Goal: Transaction & Acquisition: Subscribe to service/newsletter

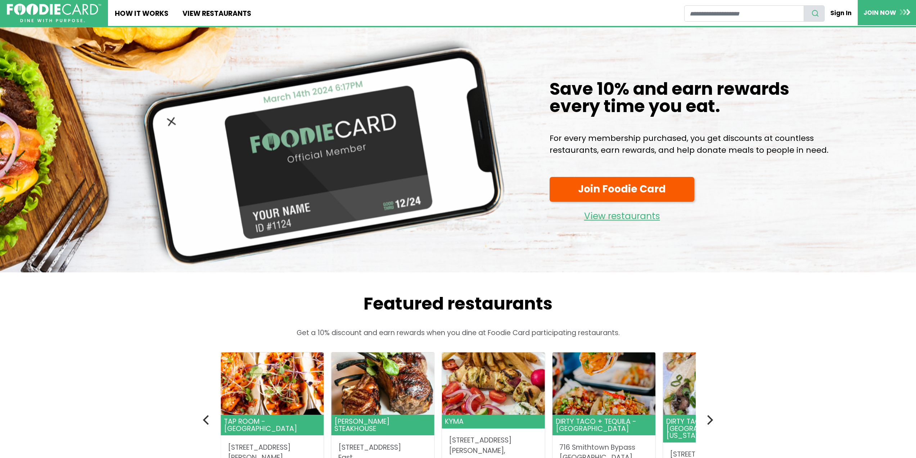
scroll to position [108, 0]
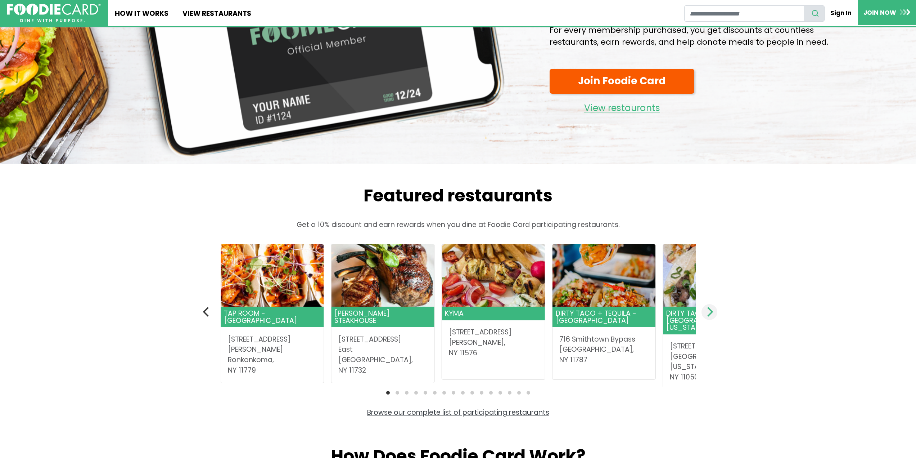
click at [711, 314] on icon "Next" at bounding box center [710, 311] width 6 height 9
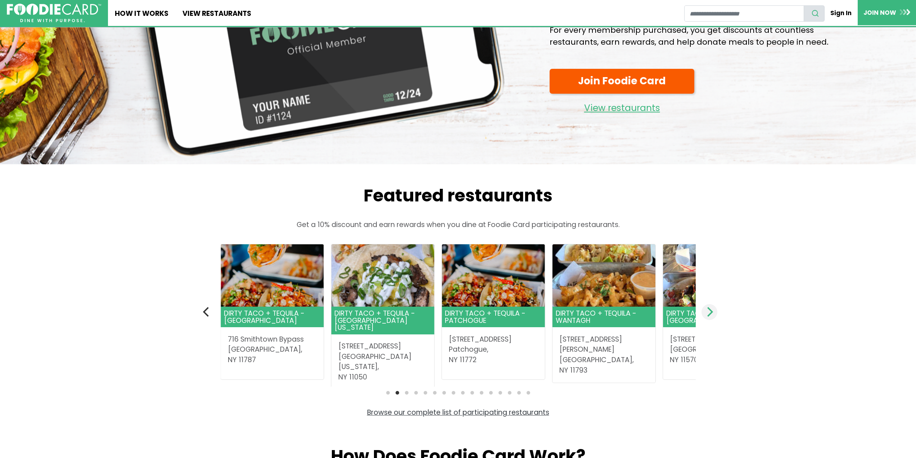
click at [711, 314] on icon "Next" at bounding box center [710, 311] width 6 height 9
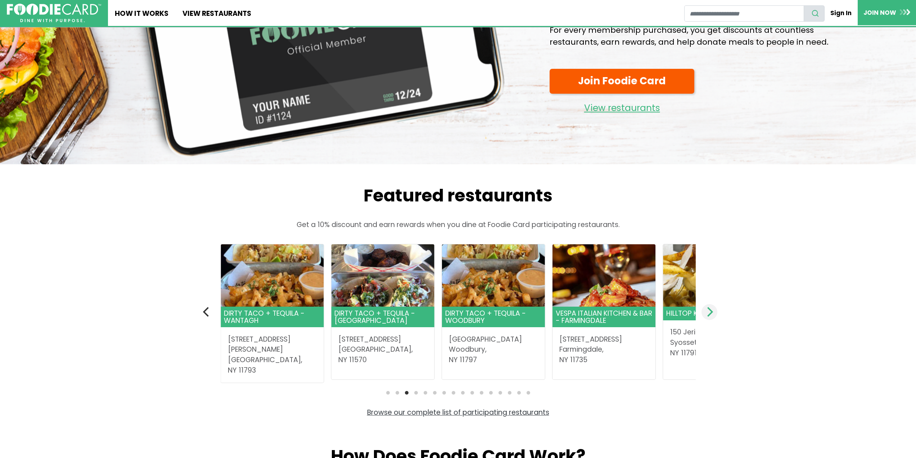
click at [711, 314] on icon "Next" at bounding box center [710, 311] width 6 height 9
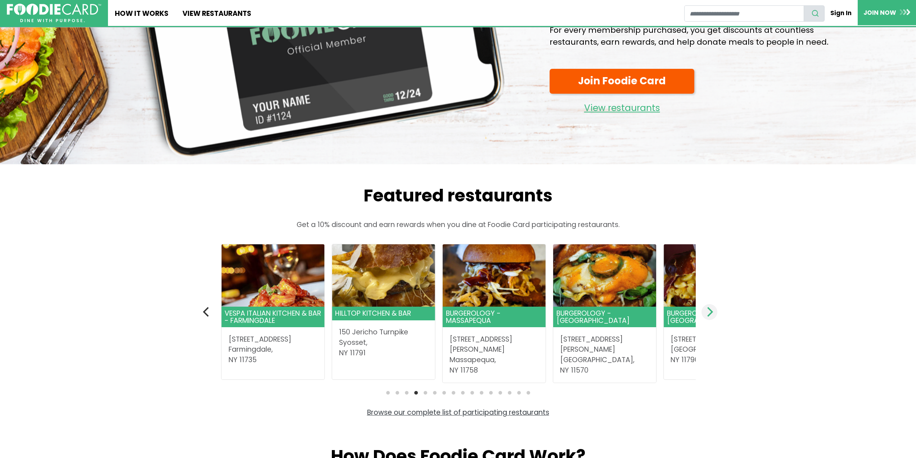
click at [711, 314] on icon "Next" at bounding box center [710, 311] width 6 height 9
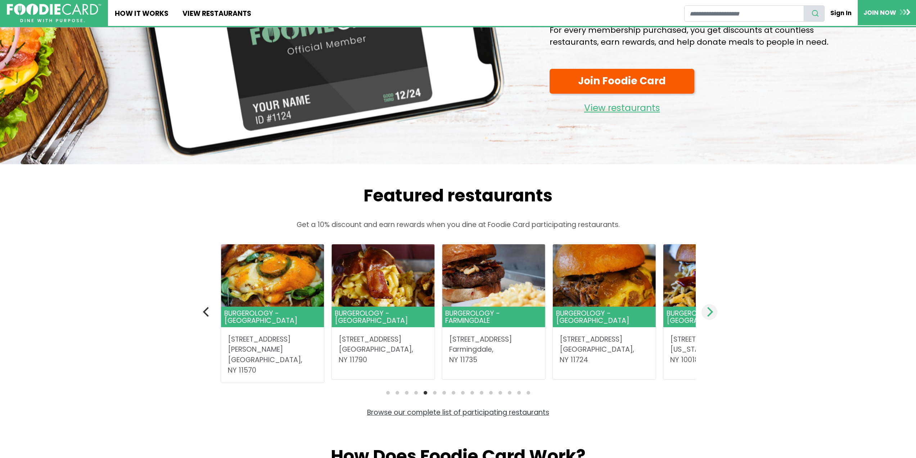
click at [711, 314] on icon "Next" at bounding box center [710, 311] width 6 height 9
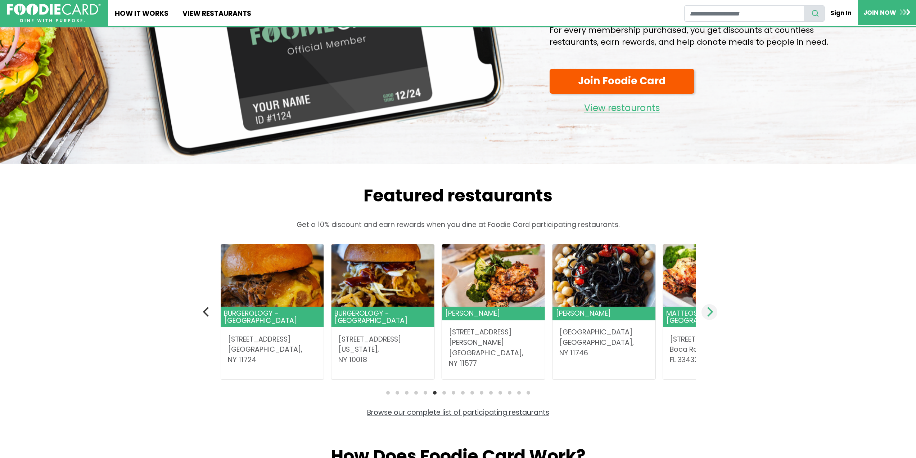
click at [703, 310] on button "Next" at bounding box center [710, 312] width 16 height 16
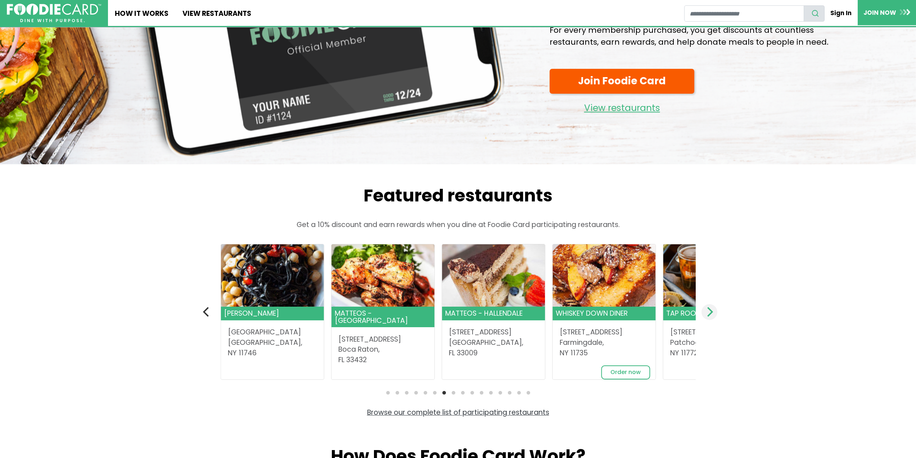
click at [703, 310] on button "Next" at bounding box center [710, 312] width 16 height 16
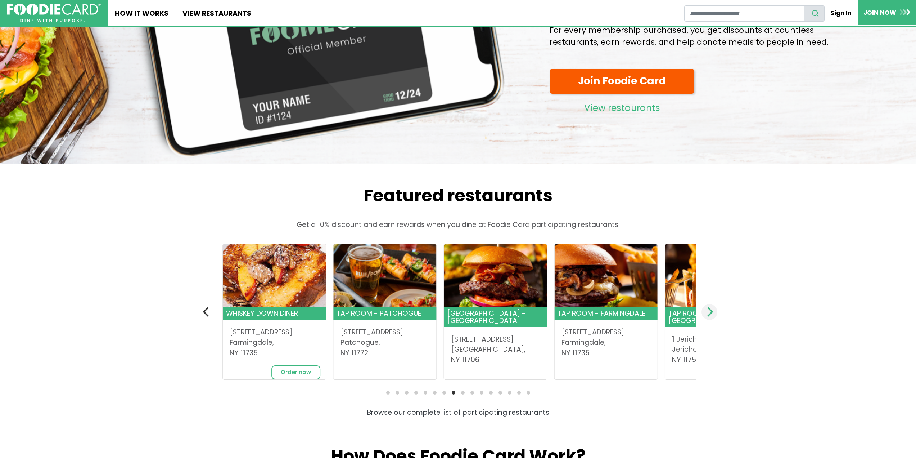
click at [703, 310] on button "Next" at bounding box center [710, 312] width 16 height 16
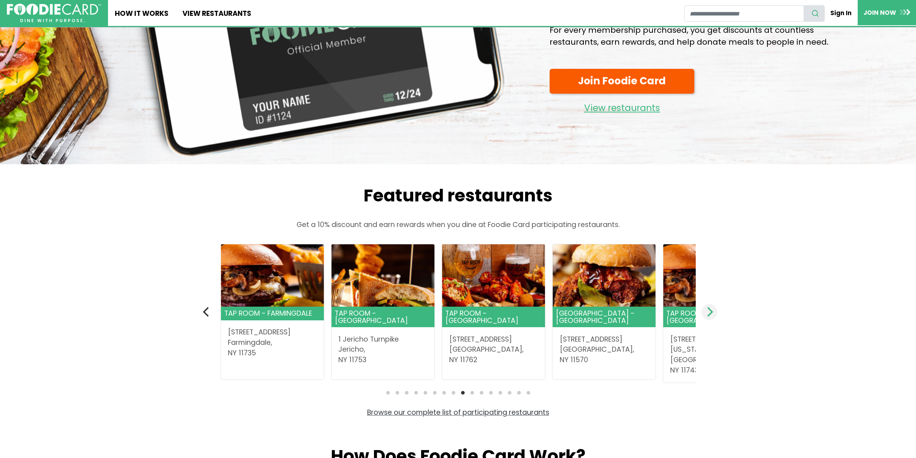
click at [703, 310] on button "Next" at bounding box center [710, 312] width 16 height 16
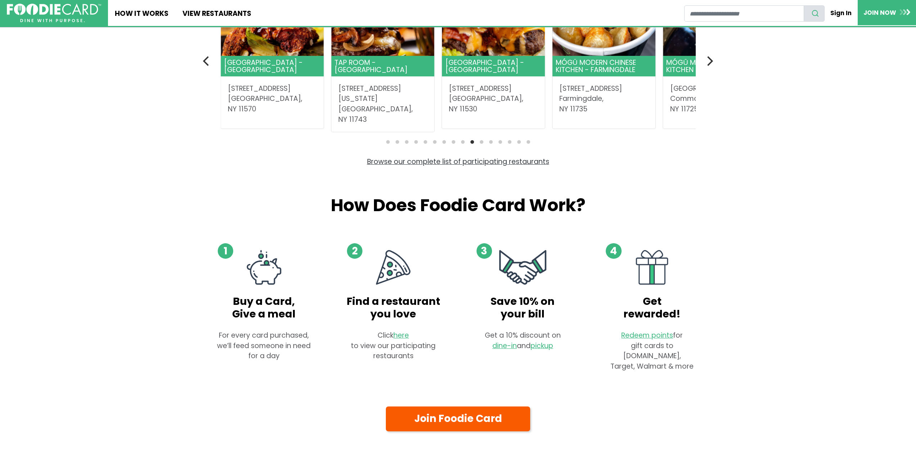
scroll to position [360, 0]
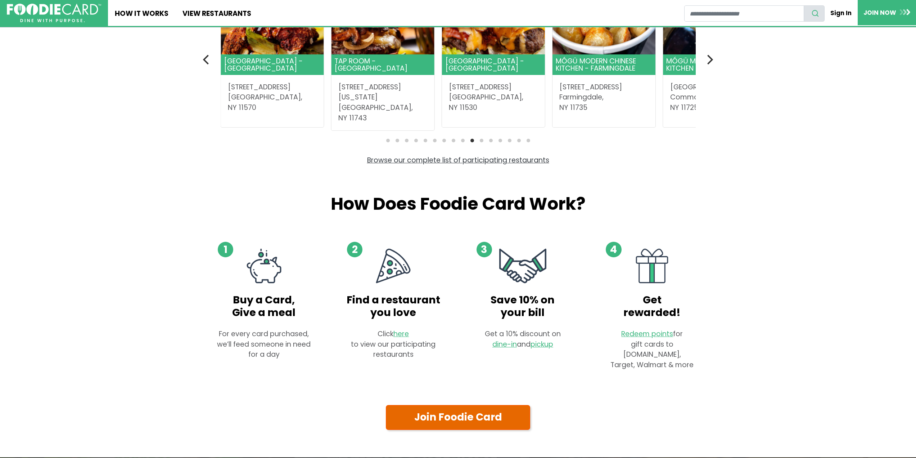
click at [444, 420] on link "Join Foodie Card" at bounding box center [458, 417] width 145 height 25
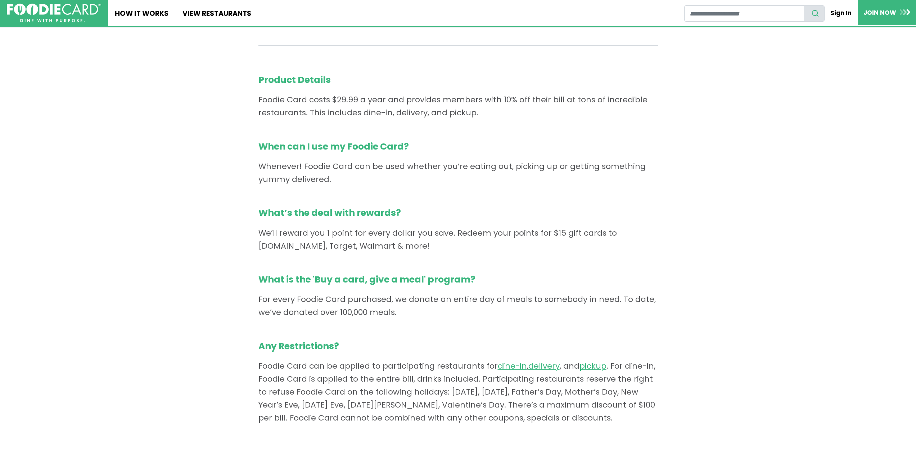
scroll to position [441, 0]
